Goal: Task Accomplishment & Management: Use online tool/utility

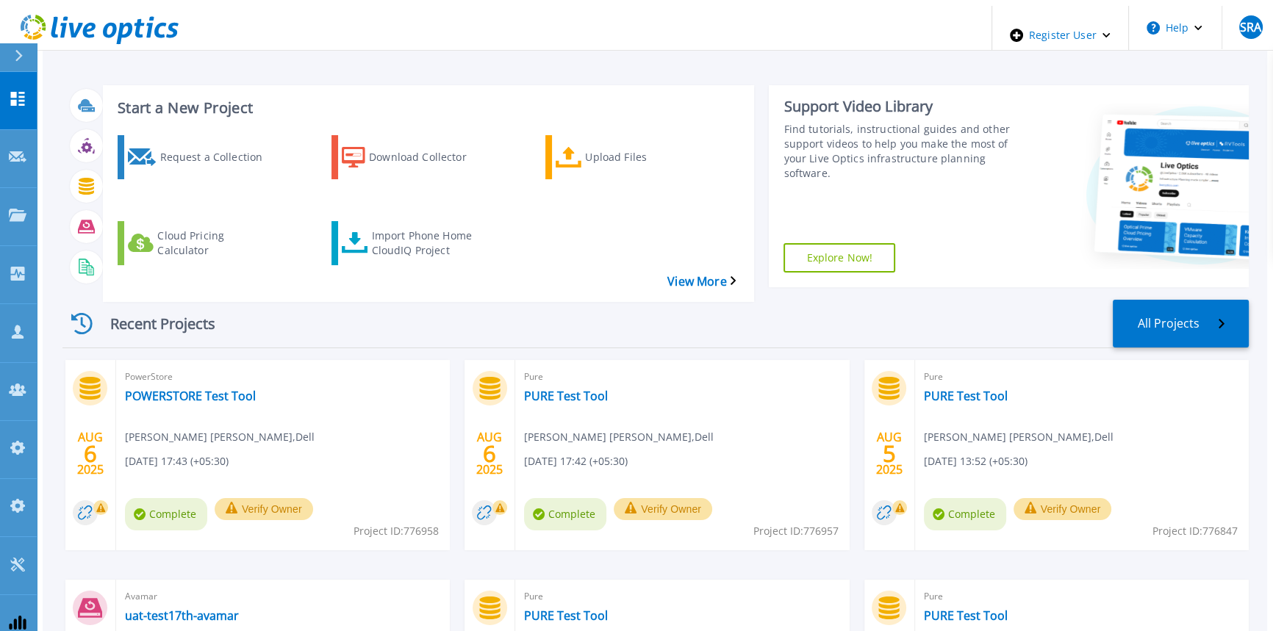
click at [518, 66] on div "Start a New Project Request a Collection Download Collector Upload Files Cloud …" at bounding box center [655, 408] width 1224 height 805
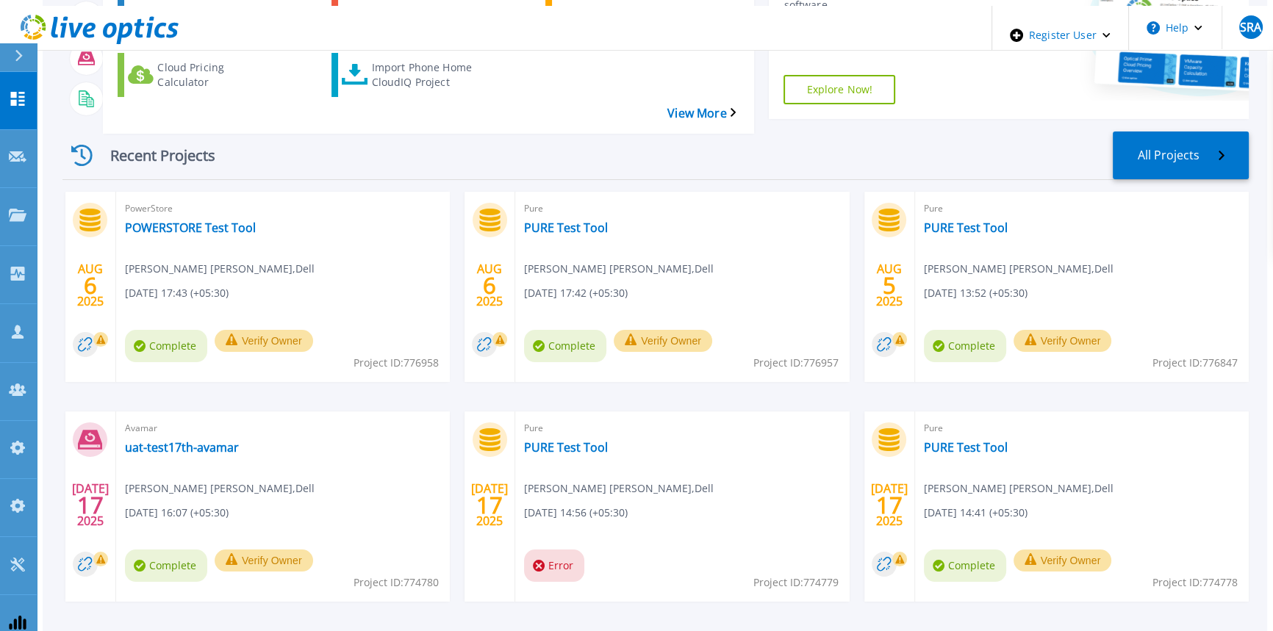
scroll to position [183, 0]
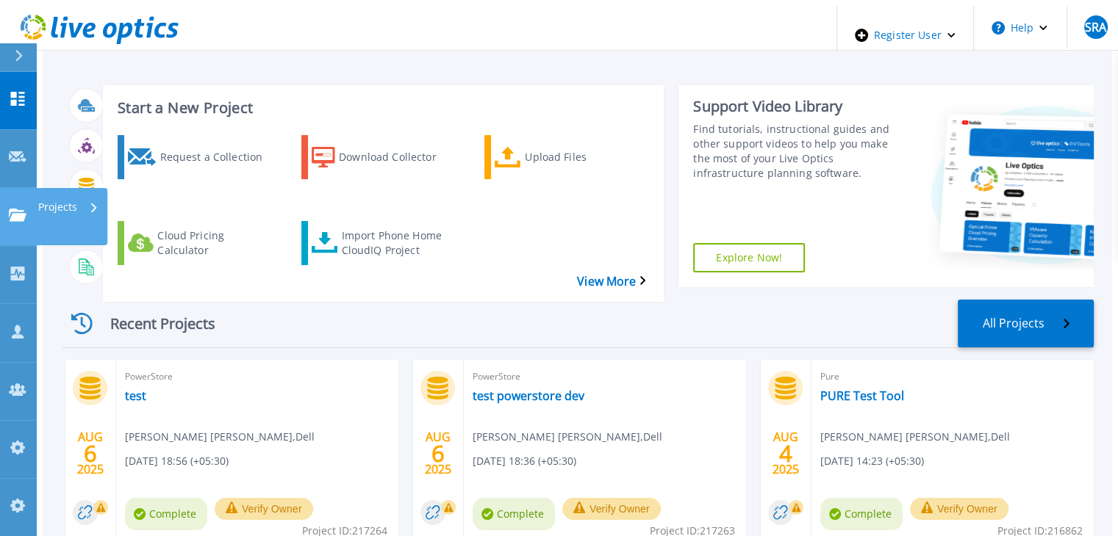
click at [11, 188] on link "Projects Projects" at bounding box center [18, 217] width 37 height 58
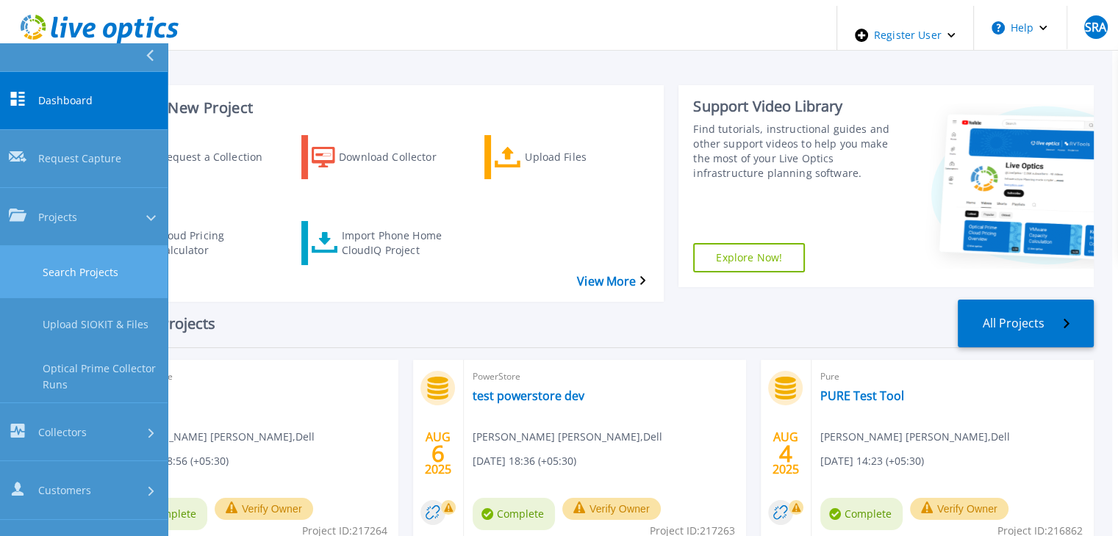
click at [123, 246] on link "Search Projects" at bounding box center [84, 272] width 168 height 52
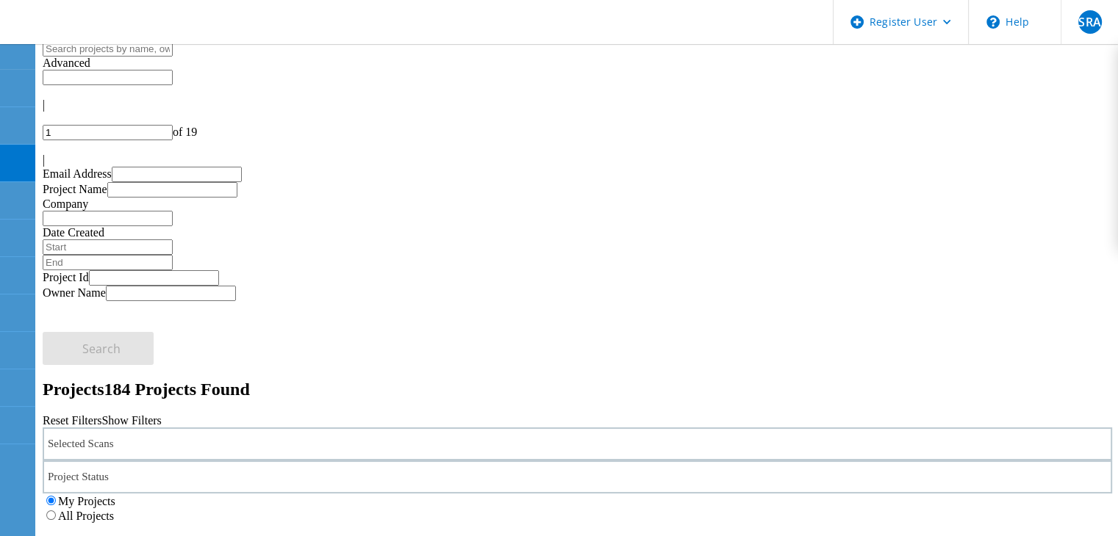
click at [274, 428] on div "Selected Scans" at bounding box center [577, 444] width 1069 height 33
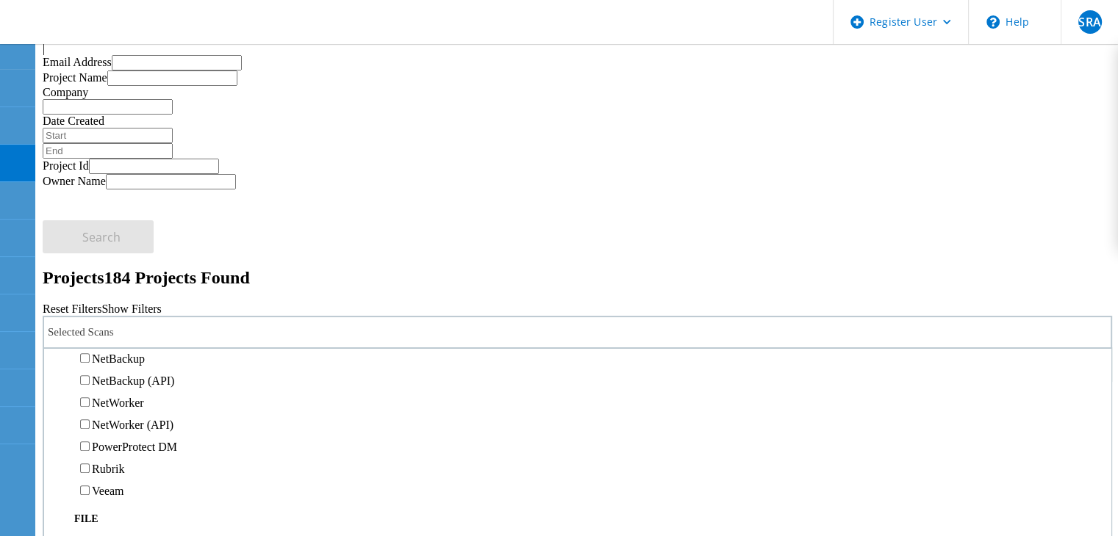
scroll to position [73, 0]
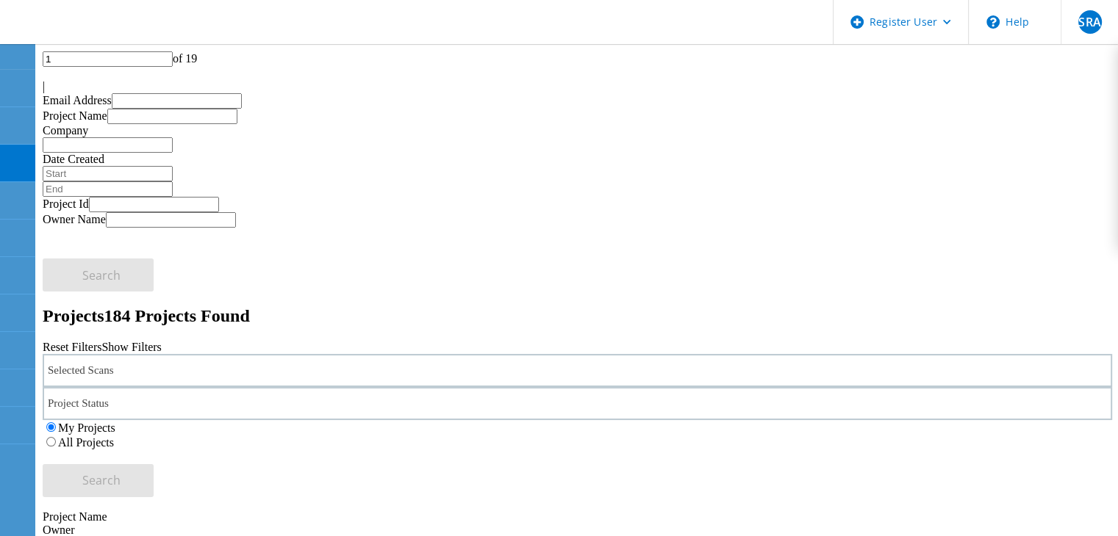
drag, startPoint x: 179, startPoint y: 129, endPoint x: 178, endPoint y: 140, distance: 11.1
click at [181, 354] on div "Selected Scans" at bounding box center [577, 370] width 1069 height 33
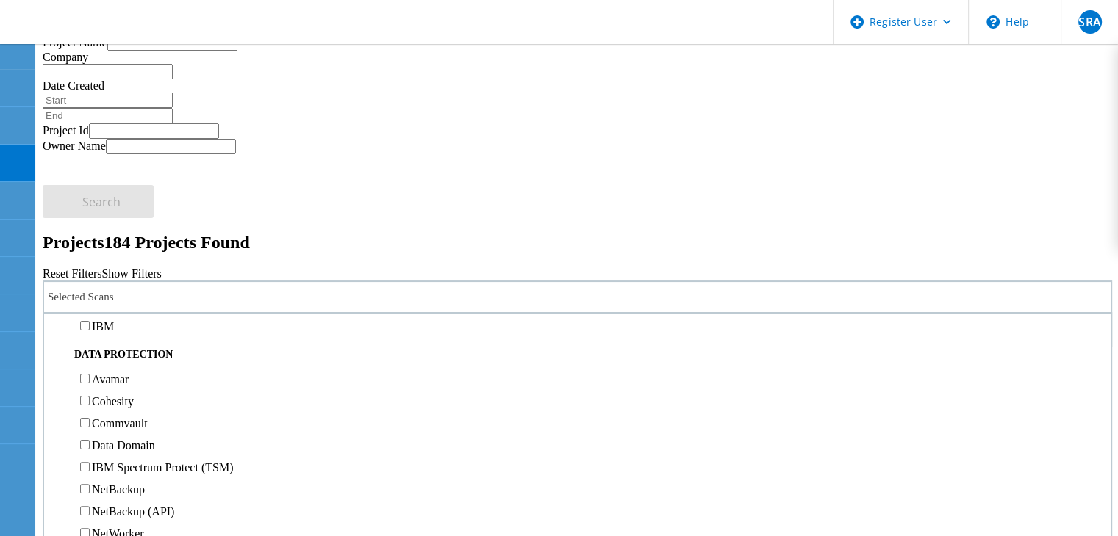
scroll to position [588, 0]
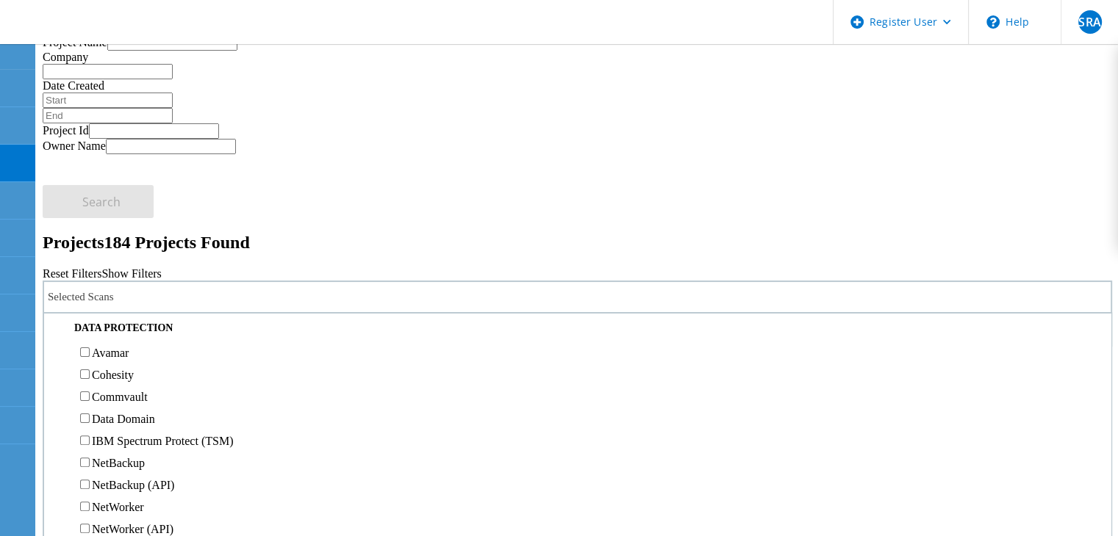
click at [113, 250] on label "Pure" at bounding box center [102, 256] width 21 height 12
click at [90, 251] on input "Pure" at bounding box center [85, 256] width 10 height 10
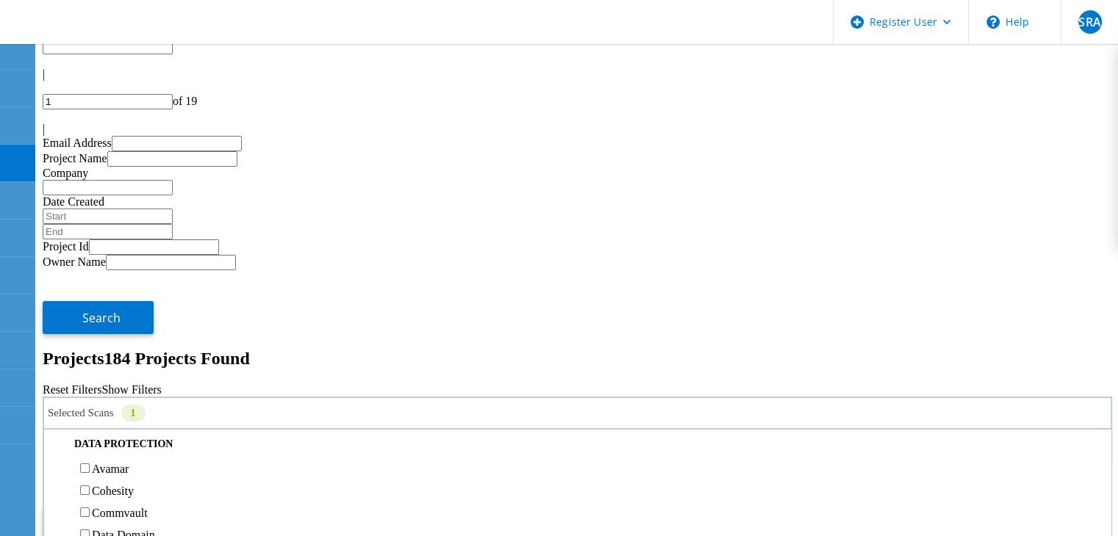
scroll to position [0, 0]
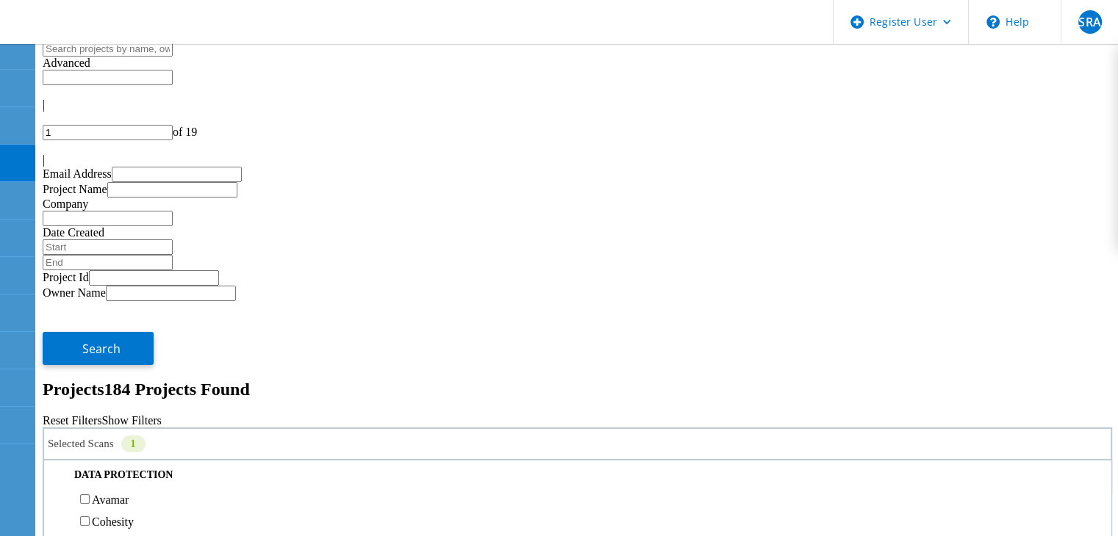
click at [114, 510] on label "All Projects" at bounding box center [86, 516] width 56 height 12
click at [56, 511] on input "All Projects" at bounding box center [51, 516] width 10 height 10
drag, startPoint x: 1049, startPoint y: 204, endPoint x: 935, endPoint y: 206, distance: 114.7
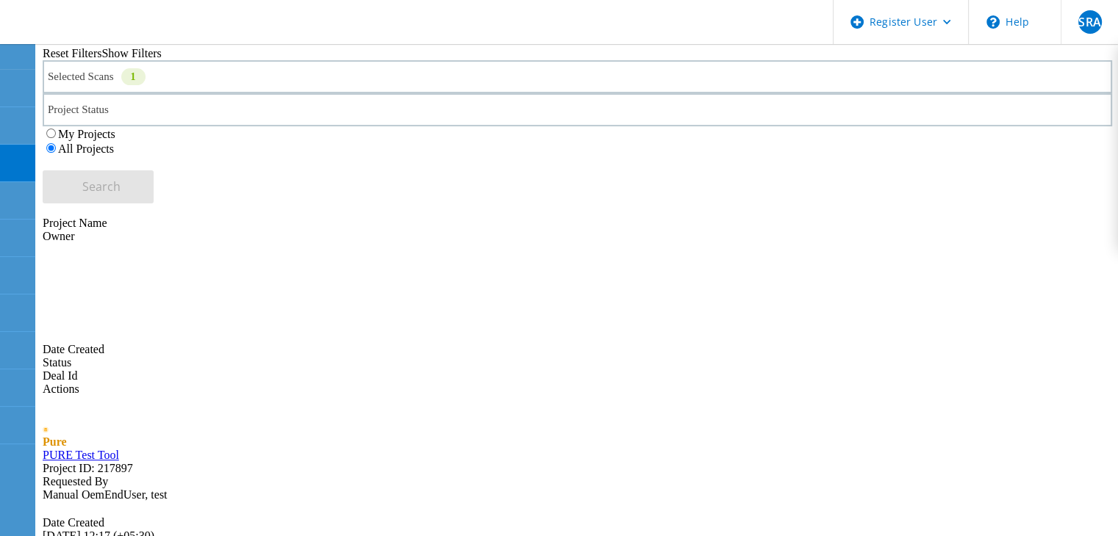
scroll to position [552, 0]
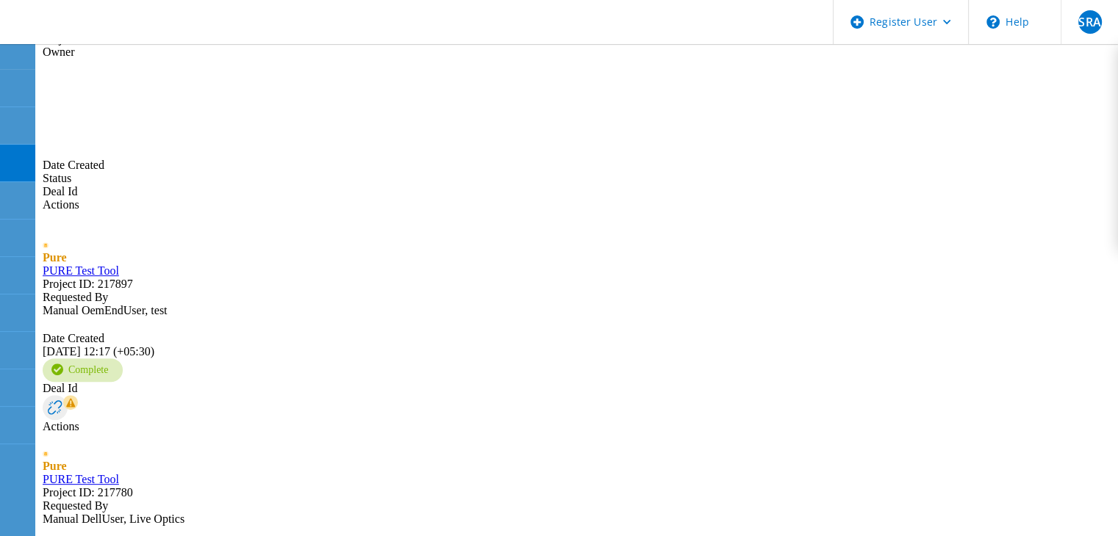
type input "27"
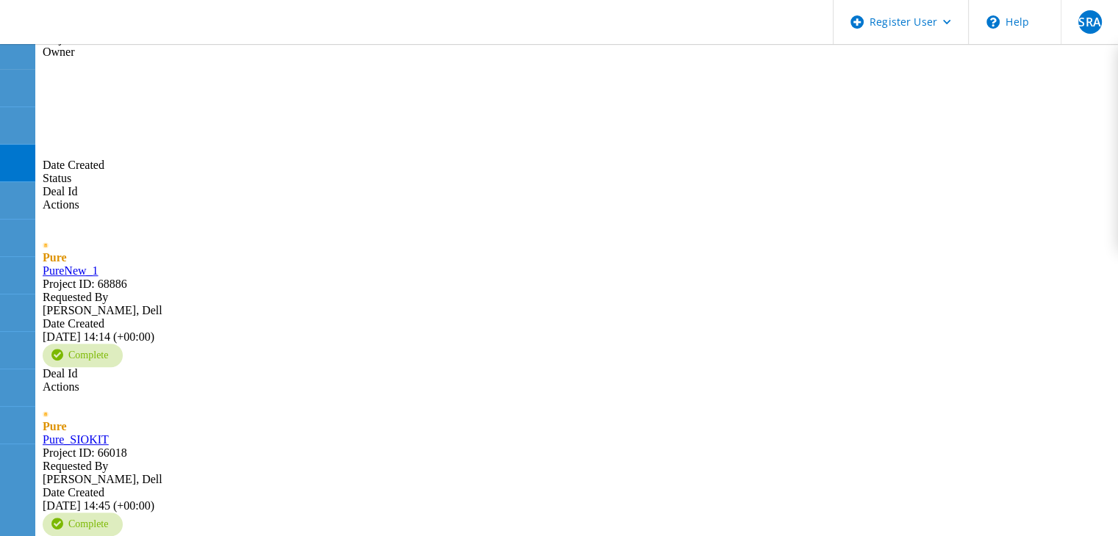
scroll to position [140, 0]
